Goal: Navigation & Orientation: Find specific page/section

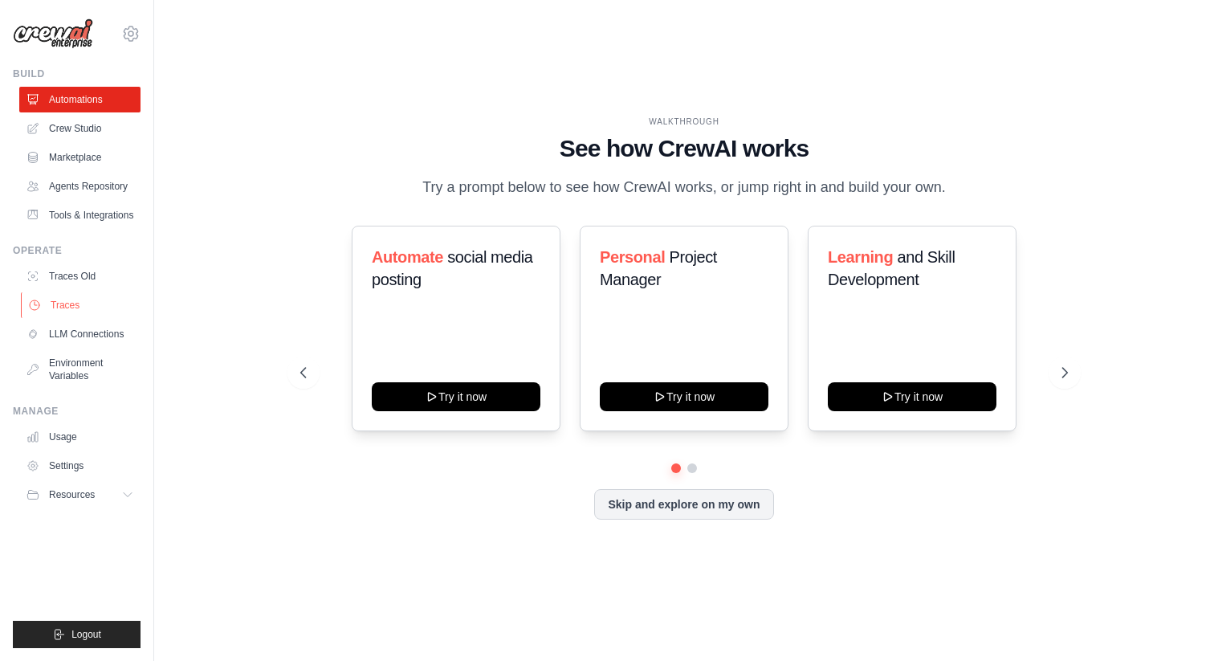
click at [61, 299] on link "Traces" at bounding box center [81, 305] width 121 height 26
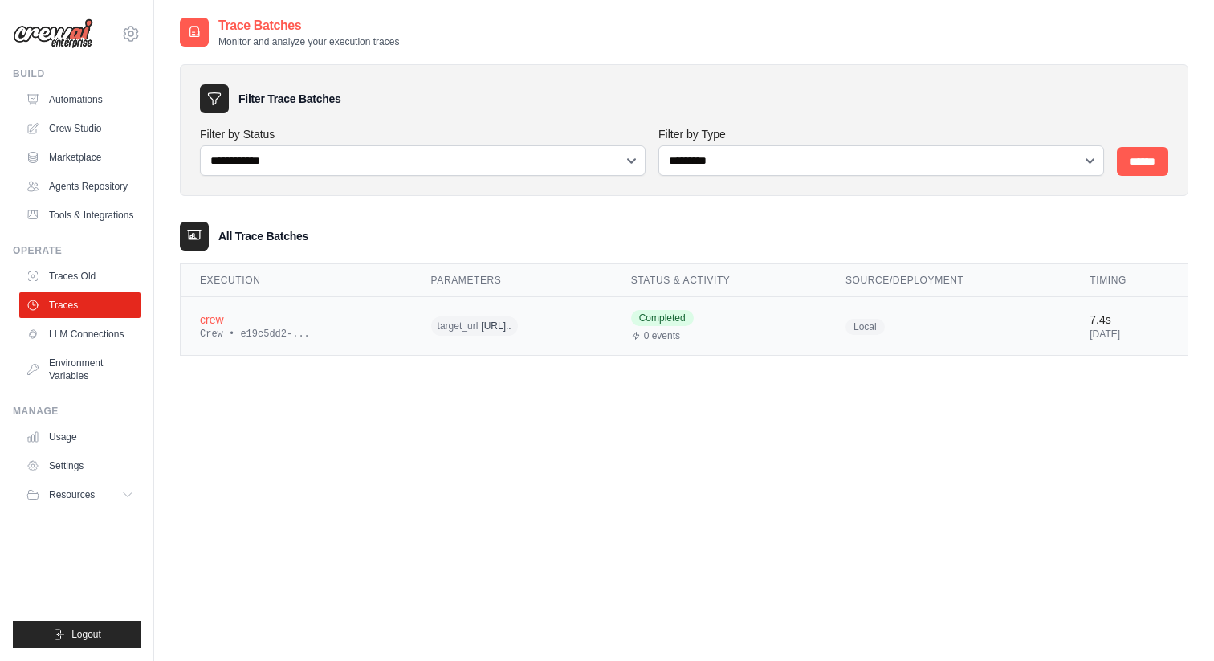
click at [325, 328] on div "Crew • e19c5dd2-..." at bounding box center [296, 334] width 193 height 13
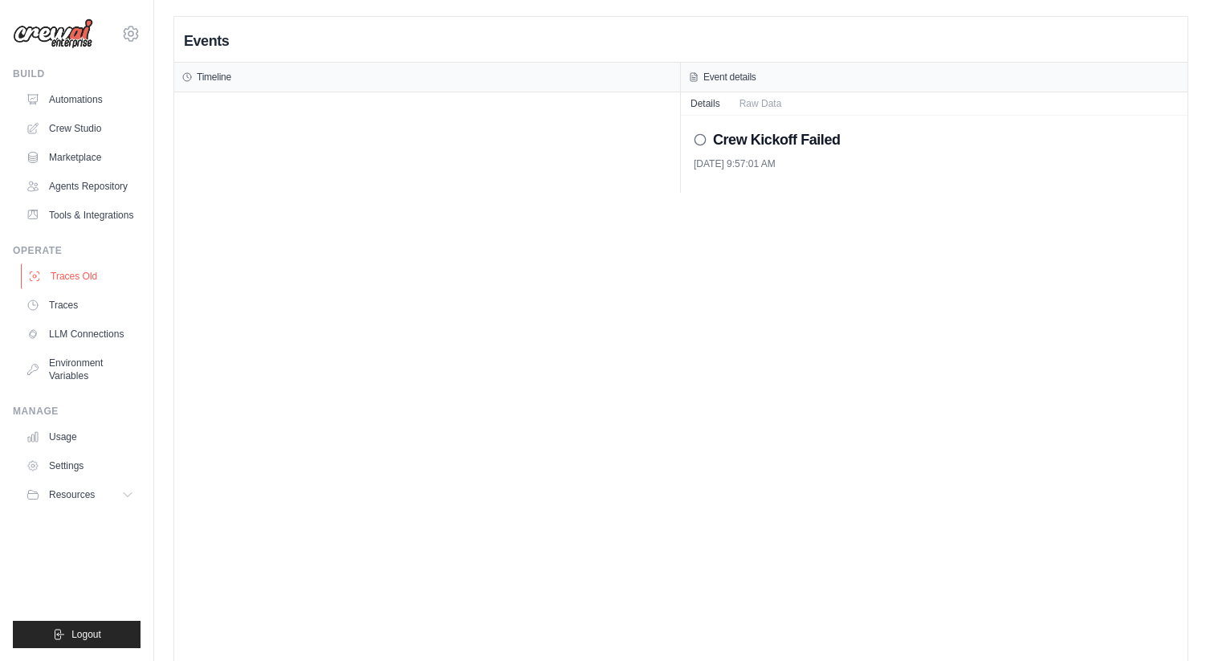
click at [110, 283] on link "Traces Old" at bounding box center [81, 276] width 121 height 26
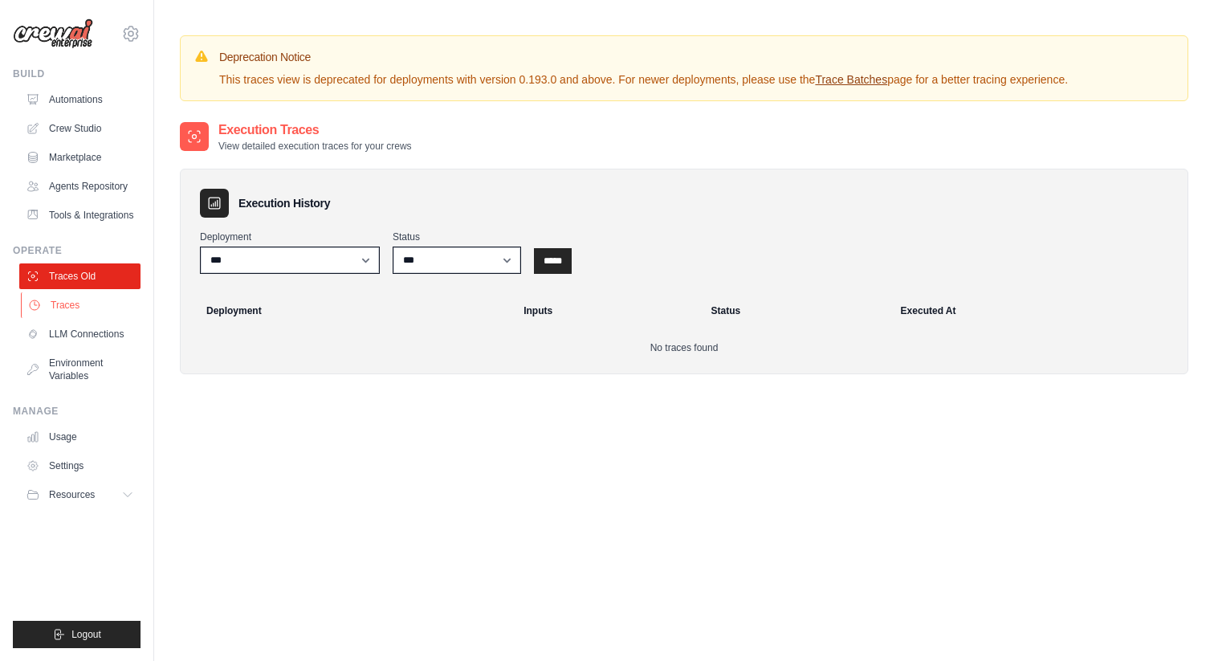
click at [109, 294] on link "Traces" at bounding box center [81, 305] width 121 height 26
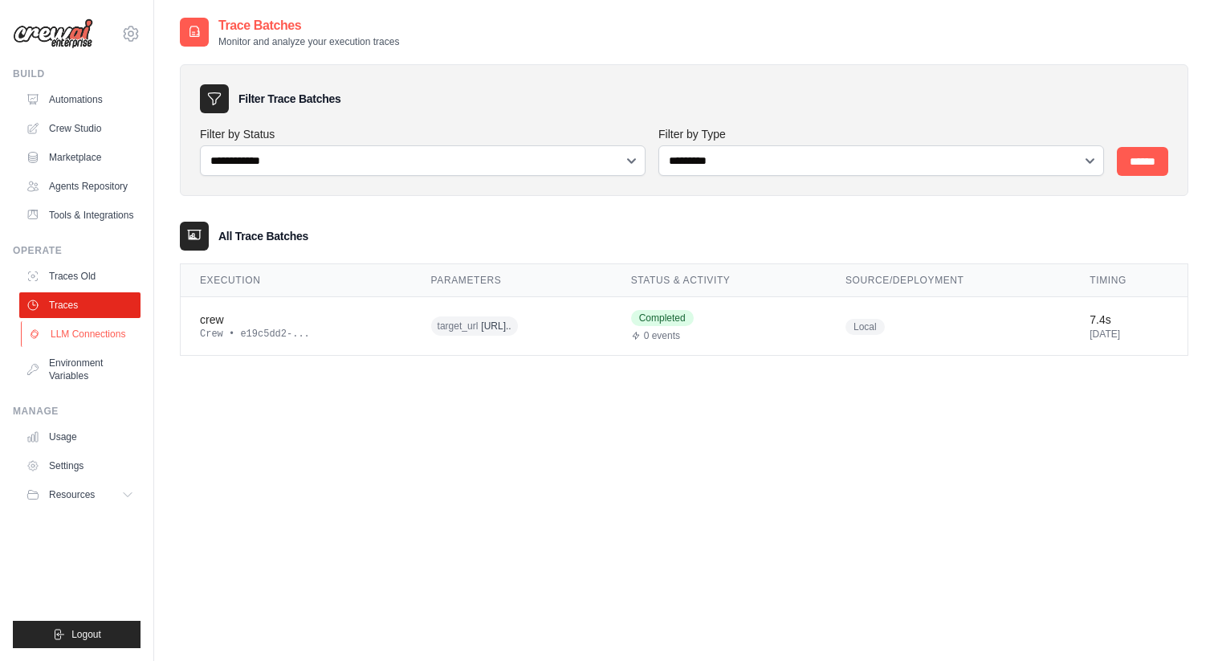
click at [108, 325] on link "LLM Connections" at bounding box center [81, 334] width 121 height 26
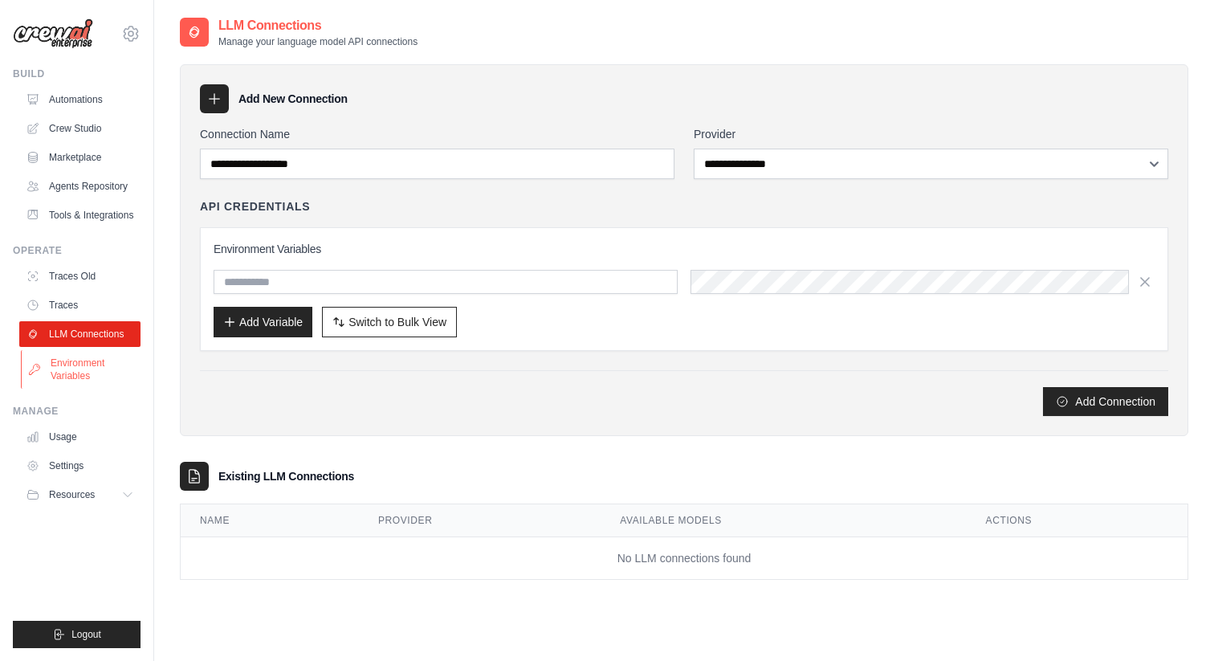
click at [97, 362] on link "Environment Variables" at bounding box center [81, 369] width 121 height 39
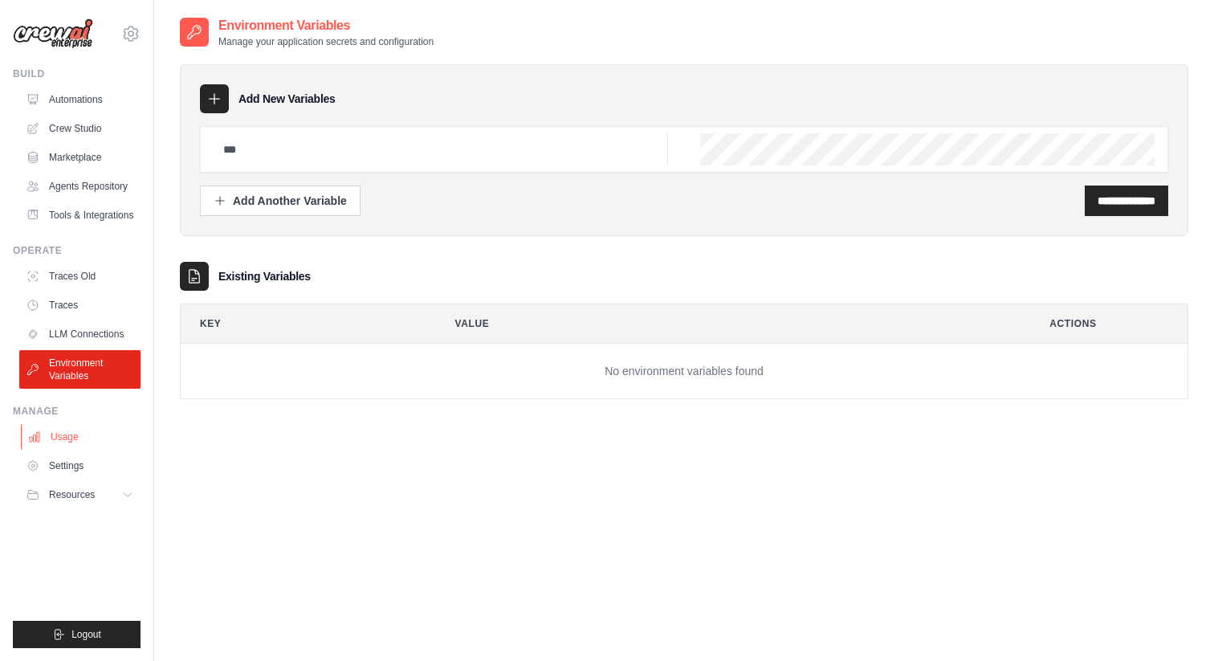
click at [94, 426] on link "Usage" at bounding box center [81, 437] width 121 height 26
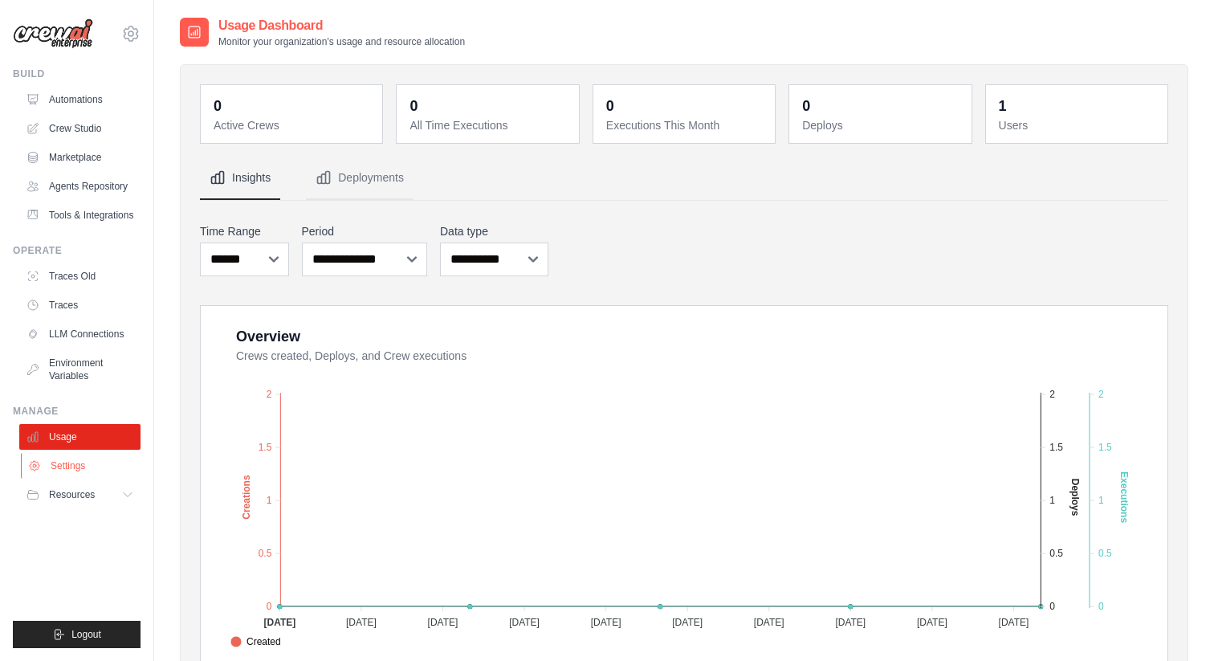
click at [116, 454] on link "Settings" at bounding box center [81, 466] width 121 height 26
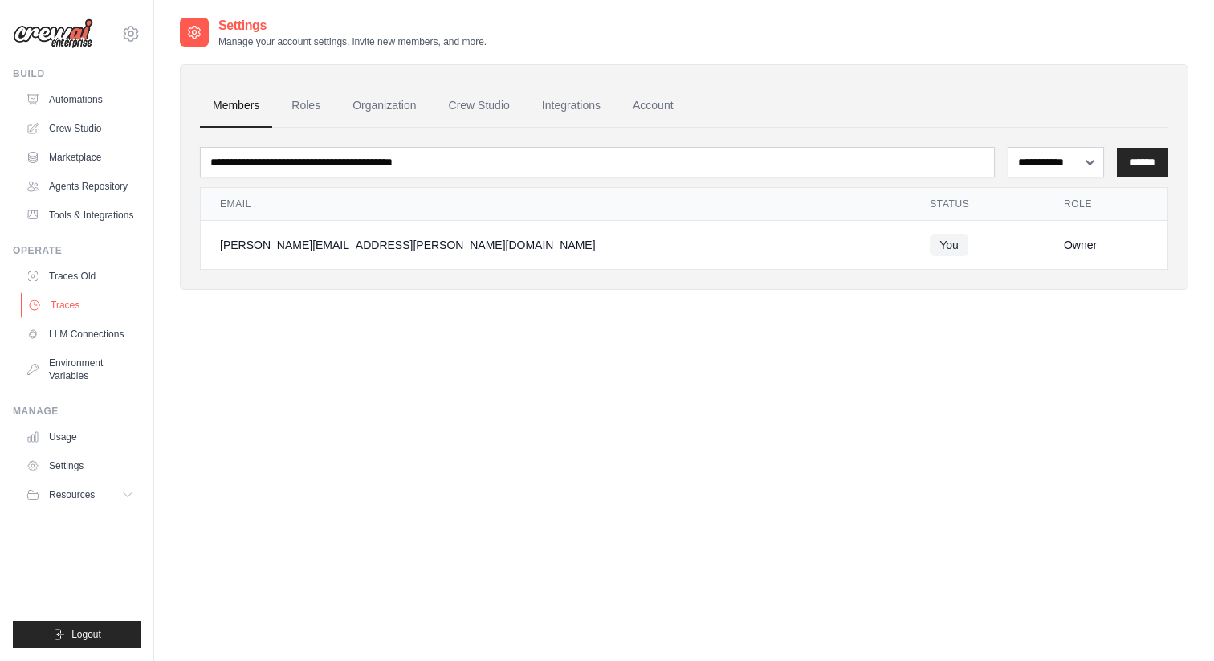
click at [65, 308] on link "Traces" at bounding box center [81, 305] width 121 height 26
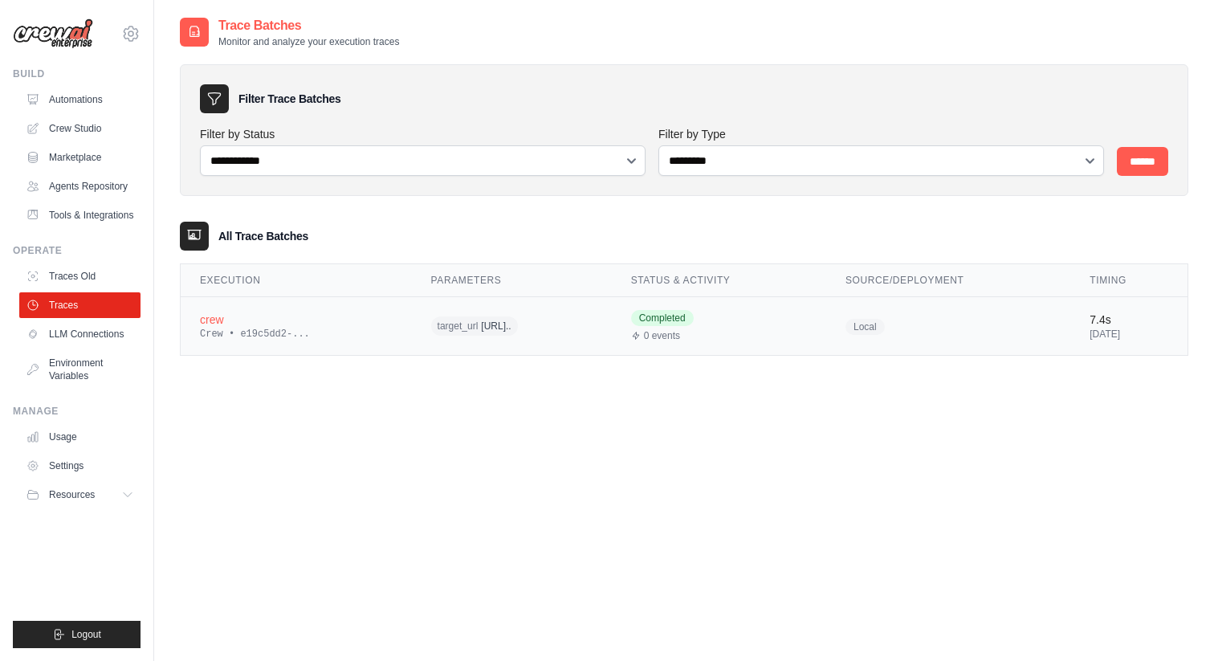
click at [205, 343] on td "crew Crew • e19c5dd2-..." at bounding box center [296, 326] width 231 height 59
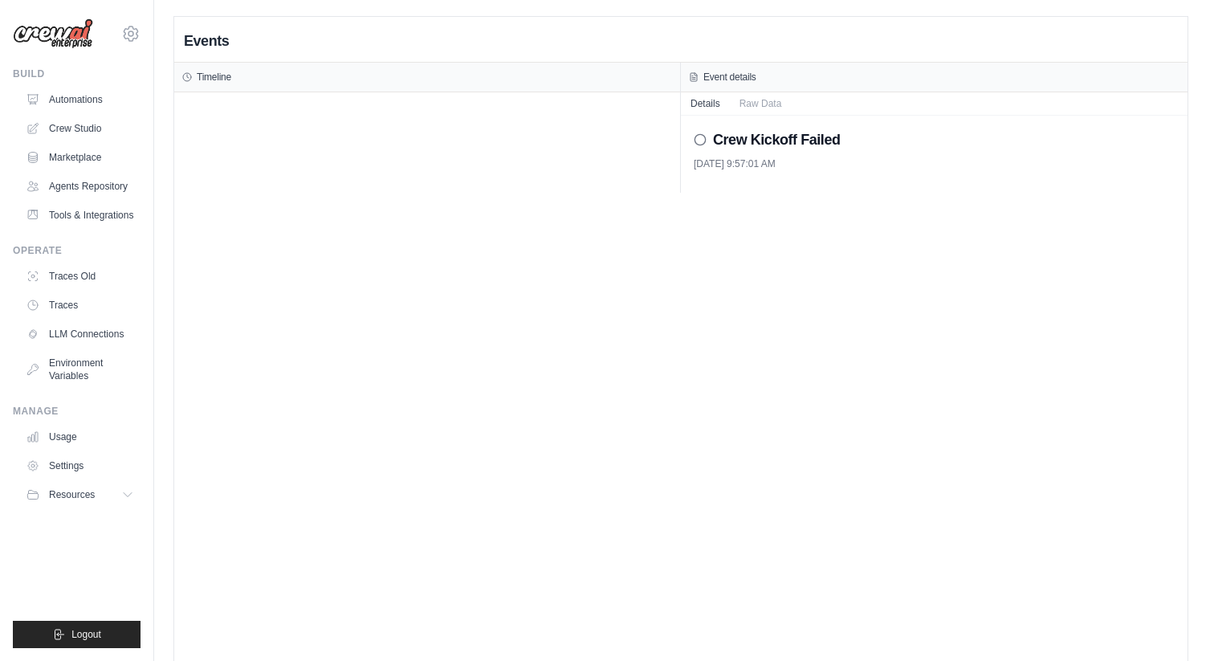
click at [700, 145] on icon at bounding box center [700, 139] width 13 height 13
click at [708, 132] on div "Crew Kickoff Failed" at bounding box center [934, 139] width 481 height 22
click at [697, 137] on icon at bounding box center [700, 139] width 13 height 13
click at [264, 496] on div "Events Timeline Event details Details Raw Data Crew Kickoff Failed [DATE] 9:57:…" at bounding box center [681, 347] width 1014 height 661
